Goal: Find specific page/section

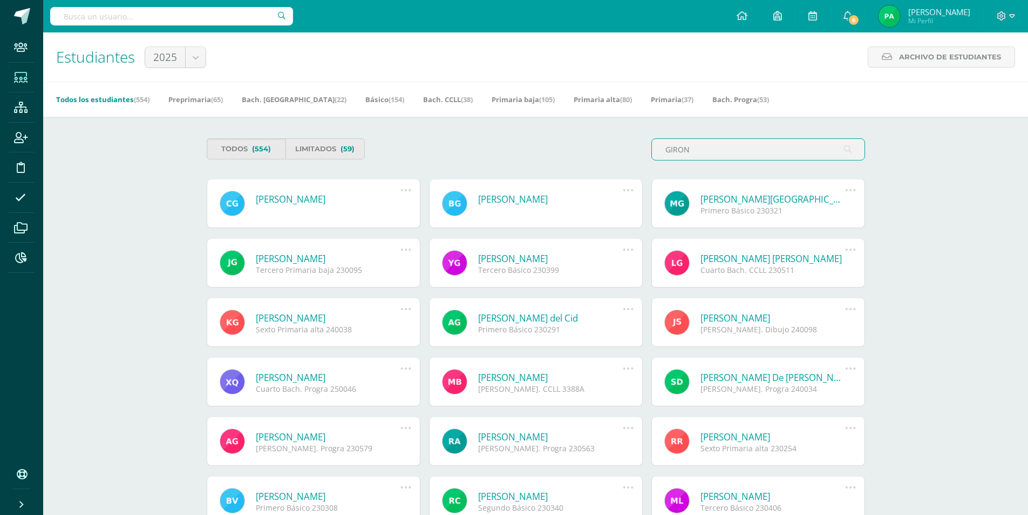
click at [136, 16] on input "text" at bounding box center [171, 16] width 243 height 18
paste input "[EMAIL_ADDRESS][DOMAIN_NAME]"
type input "[EMAIL_ADDRESS][DOMAIN_NAME]"
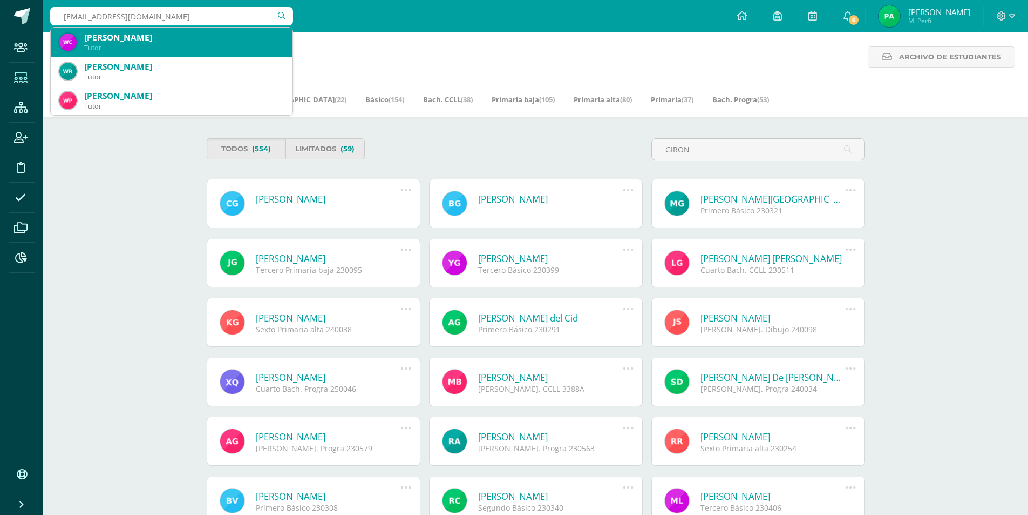
click at [127, 32] on div "[PERSON_NAME] Campos [PERSON_NAME]" at bounding box center [184, 37] width 200 height 11
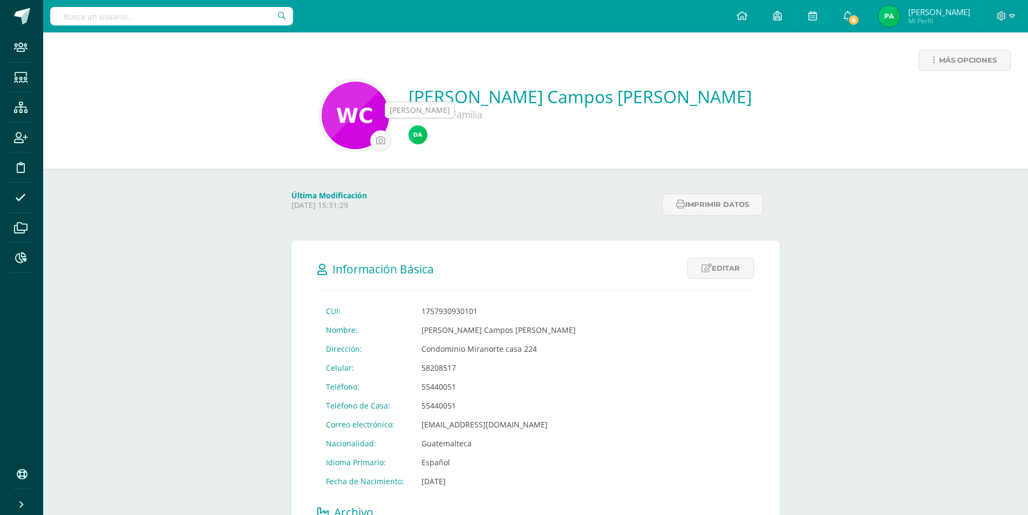
click at [428, 138] on img at bounding box center [418, 134] width 19 height 19
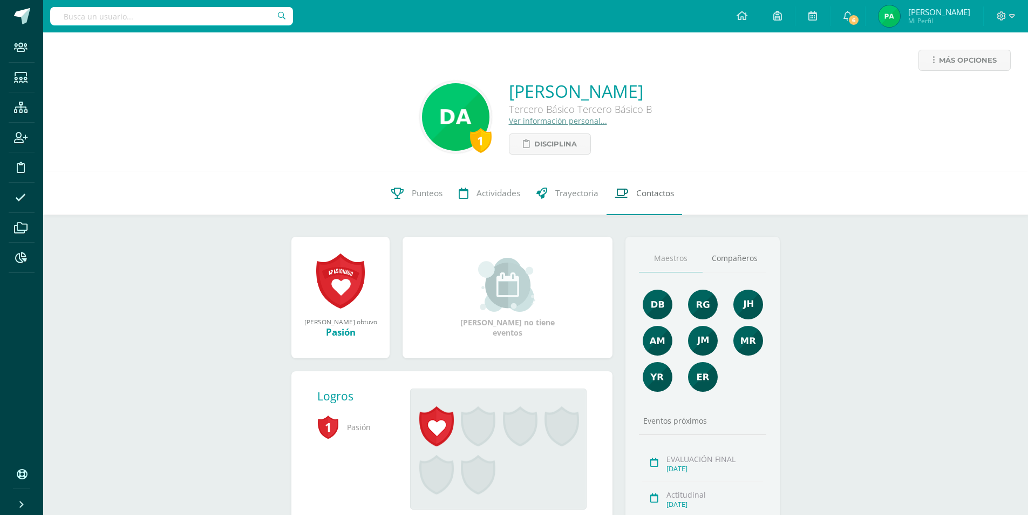
click at [652, 191] on span "Contactos" at bounding box center [656, 192] width 38 height 11
